Goal: Information Seeking & Learning: Find specific fact

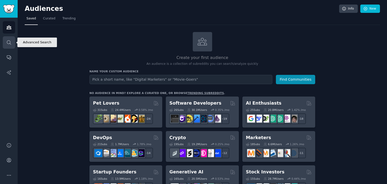
click at [3, 38] on link "Search" at bounding box center [9, 42] width 12 height 12
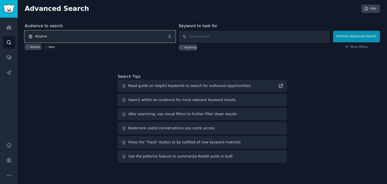
click at [60, 38] on span "Anyone" at bounding box center [100, 37] width 151 height 12
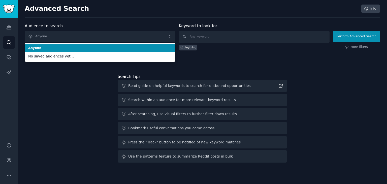
click at [66, 48] on span "Anyone" at bounding box center [100, 48] width 144 height 5
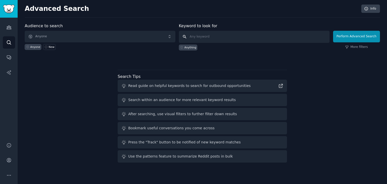
click at [222, 40] on input "text" at bounding box center [254, 37] width 151 height 12
type input "girl"
click button "Perform Advanced Search" at bounding box center [356, 37] width 47 height 12
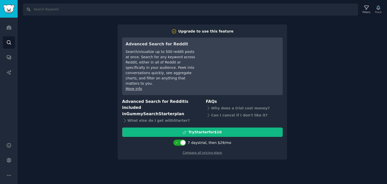
click at [8, 34] on div "Audiences Search Conversations AI Reports" at bounding box center [9, 77] width 18 height 119
click at [7, 29] on icon "Sidebar" at bounding box center [8, 27] width 5 height 5
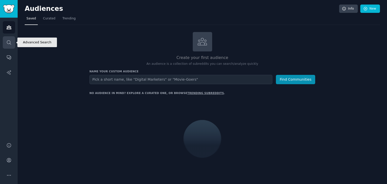
click at [5, 44] on link "Search" at bounding box center [9, 42] width 12 height 12
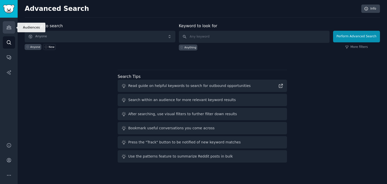
click at [8, 28] on icon "Sidebar" at bounding box center [8, 27] width 5 height 5
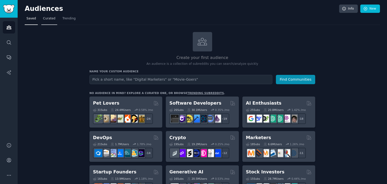
click at [46, 18] on span "Curated" at bounding box center [49, 18] width 12 height 5
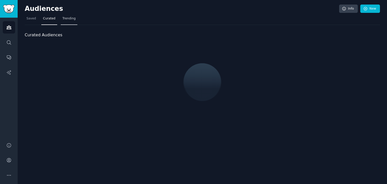
click at [63, 20] on span "Trending" at bounding box center [69, 18] width 13 height 5
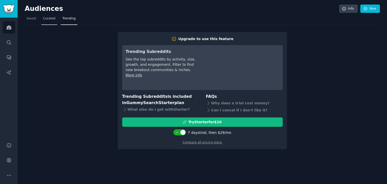
click at [44, 21] on link "Curated" at bounding box center [49, 20] width 16 height 10
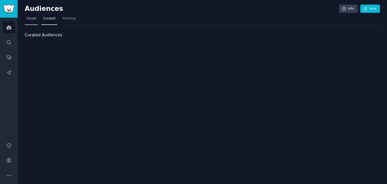
click at [31, 21] on link "Saved" at bounding box center [31, 20] width 13 height 10
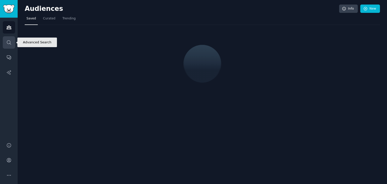
click at [6, 42] on icon "Sidebar" at bounding box center [8, 42] width 5 height 5
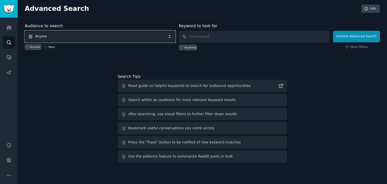
click at [119, 40] on span "Anyone" at bounding box center [100, 37] width 151 height 12
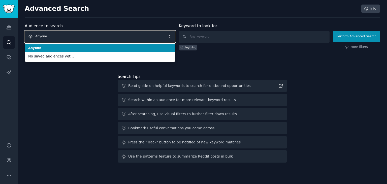
click at [119, 40] on span "Anyone" at bounding box center [100, 37] width 151 height 12
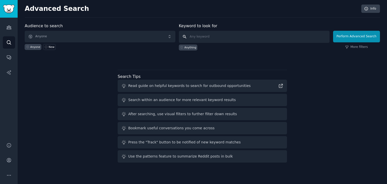
click at [255, 36] on input "text" at bounding box center [254, 37] width 151 height 12
click at [248, 40] on input "text" at bounding box center [254, 37] width 151 height 12
type input "girl"
click at [346, 32] on button "Perform Advanced Search" at bounding box center [356, 37] width 47 height 12
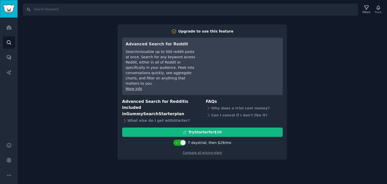
click at [1, 13] on link "Sidebar" at bounding box center [9, 9] width 18 height 18
